Goal: Task Accomplishment & Management: Manage account settings

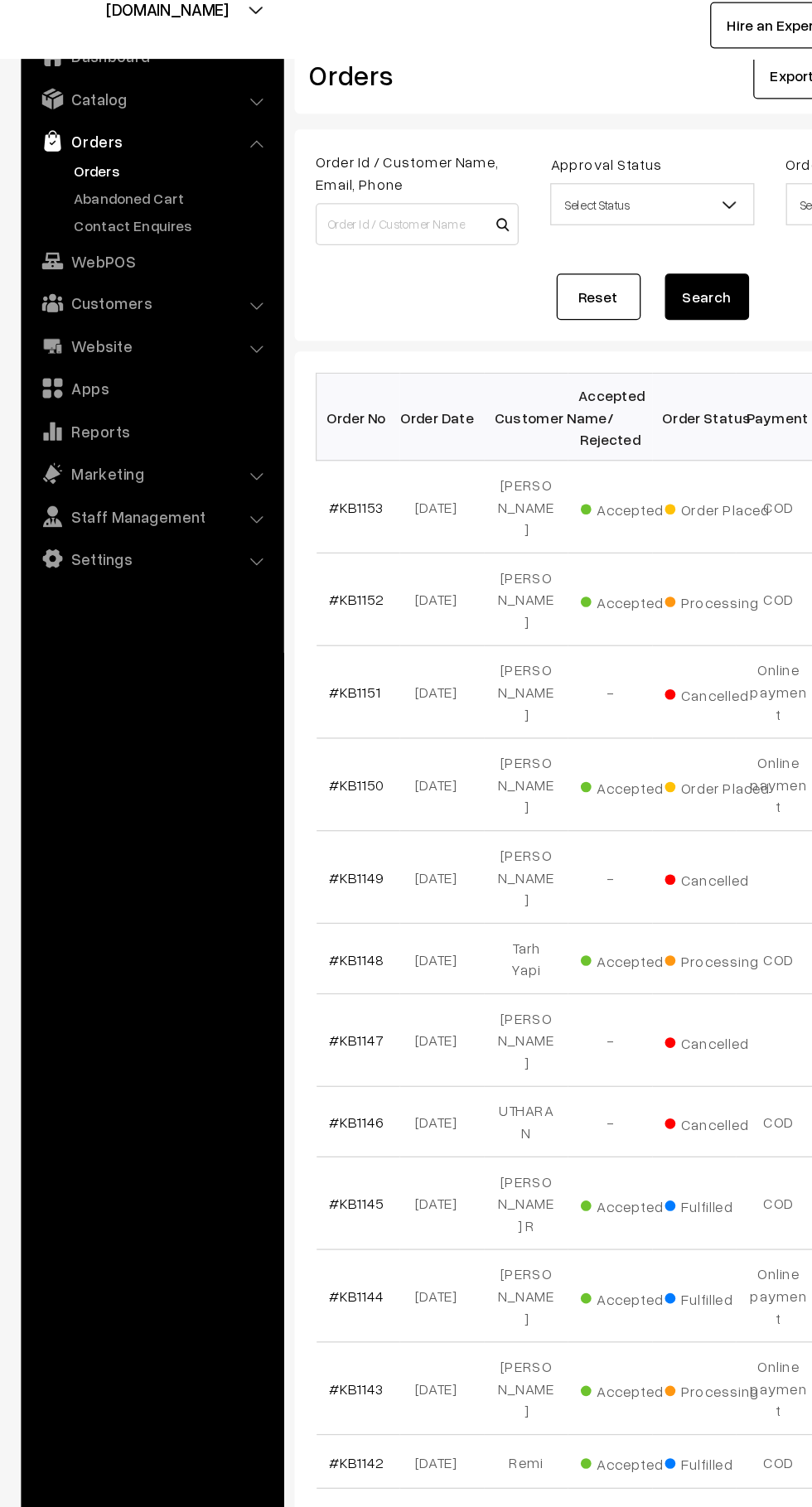
click at [147, 205] on link "Abandoned Cart" at bounding box center [136, 206] width 165 height 17
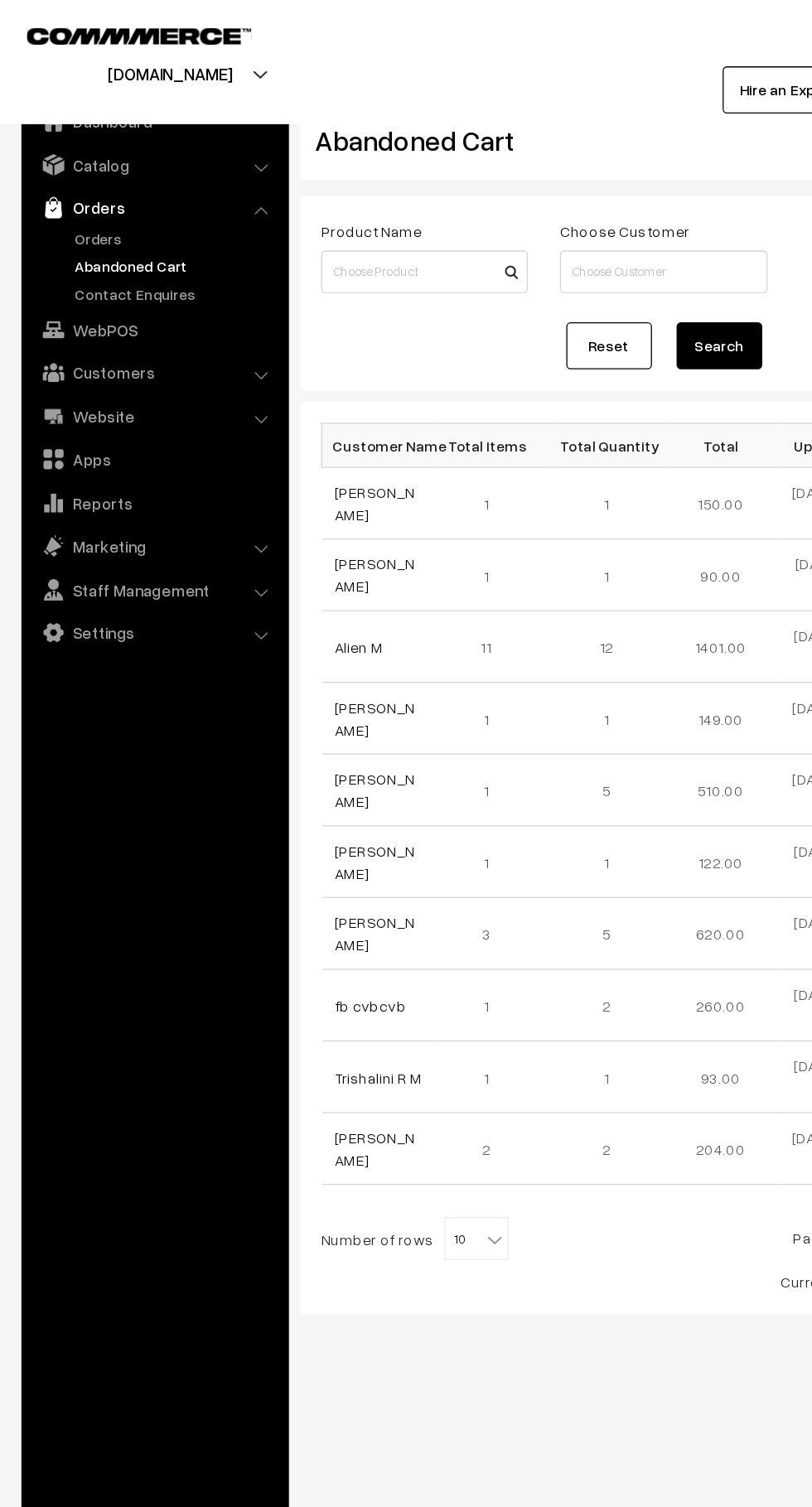
click at [38, 167] on img at bounding box center [41, 161] width 16 height 16
click at [59, 184] on link "Orders" at bounding box center [136, 184] width 165 height 17
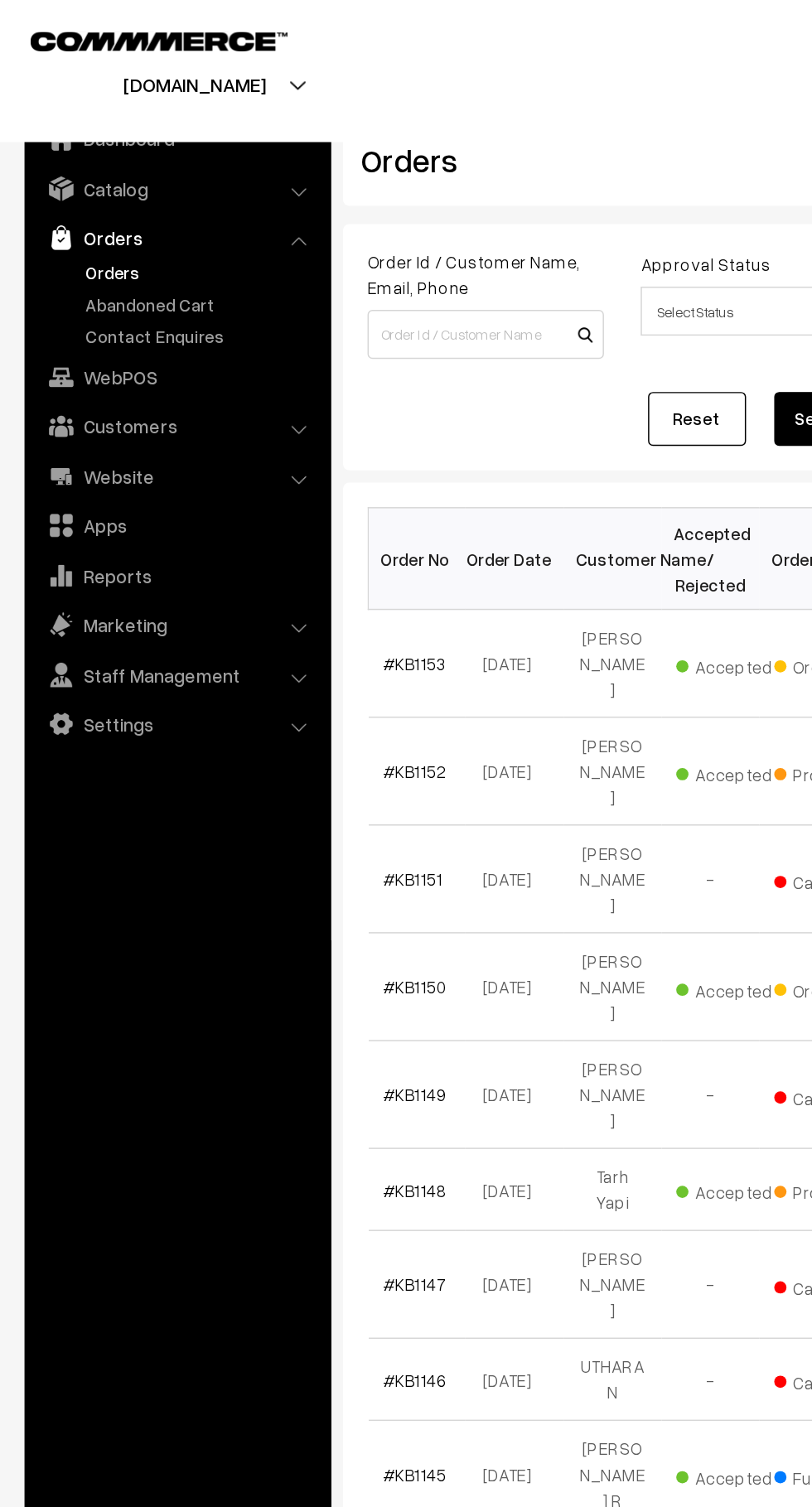
click at [139, 204] on link "Abandoned Cart" at bounding box center [136, 206] width 165 height 17
